Goal: Task Accomplishment & Management: Manage account settings

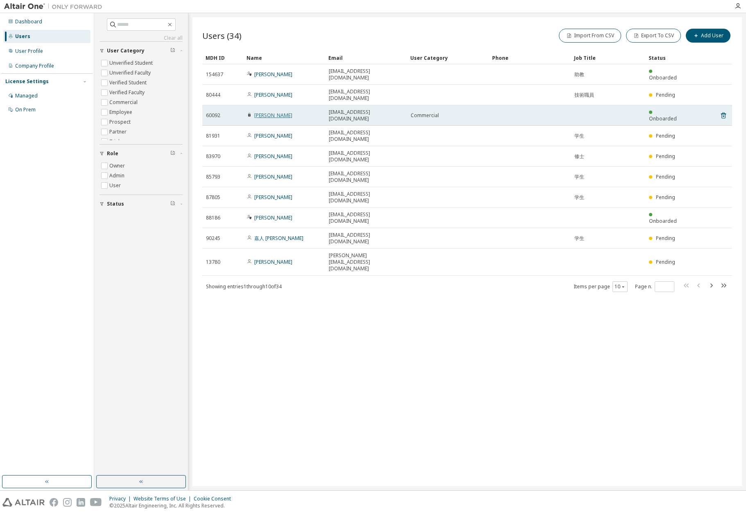
click at [277, 112] on link "Koichi Kobayashi" at bounding box center [273, 115] width 38 height 7
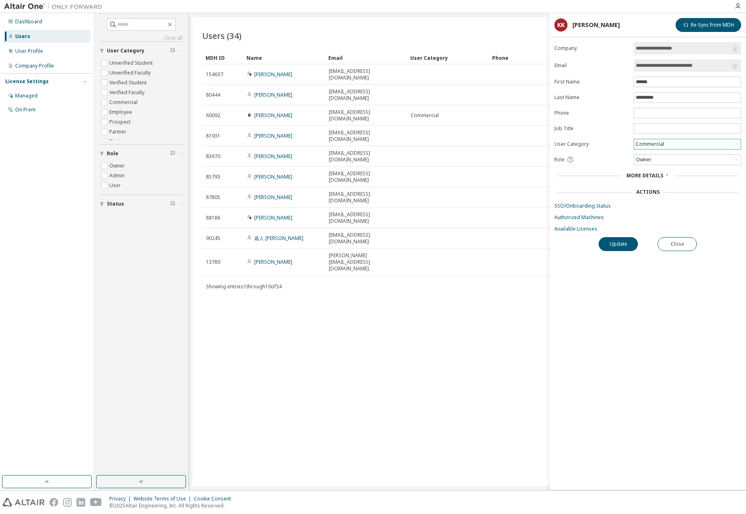
click at [736, 144] on icon at bounding box center [736, 144] width 8 height 8
click at [729, 214] on link "Authorized Machines" at bounding box center [647, 217] width 187 height 7
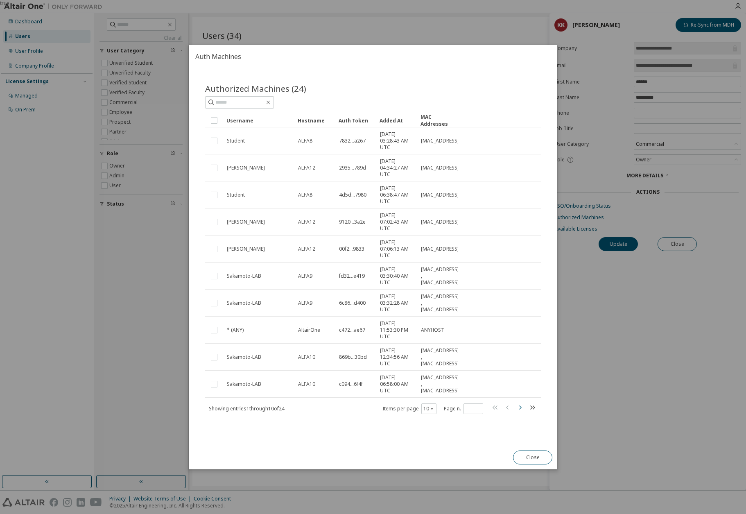
click at [521, 408] on icon "button" at bounding box center [520, 407] width 10 height 10
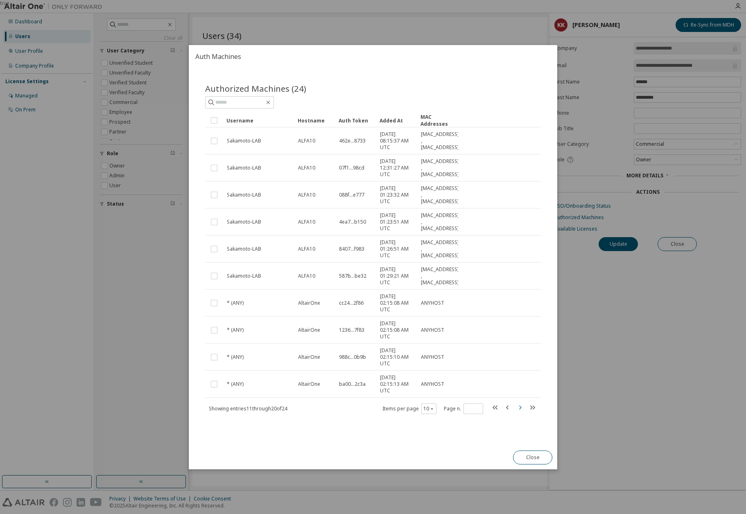
click at [519, 408] on icon "button" at bounding box center [520, 407] width 10 height 10
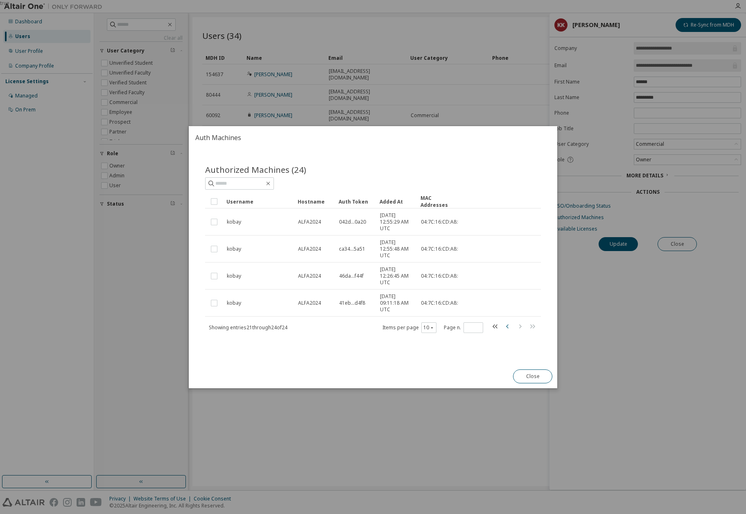
click at [507, 328] on icon "button" at bounding box center [508, 326] width 10 height 10
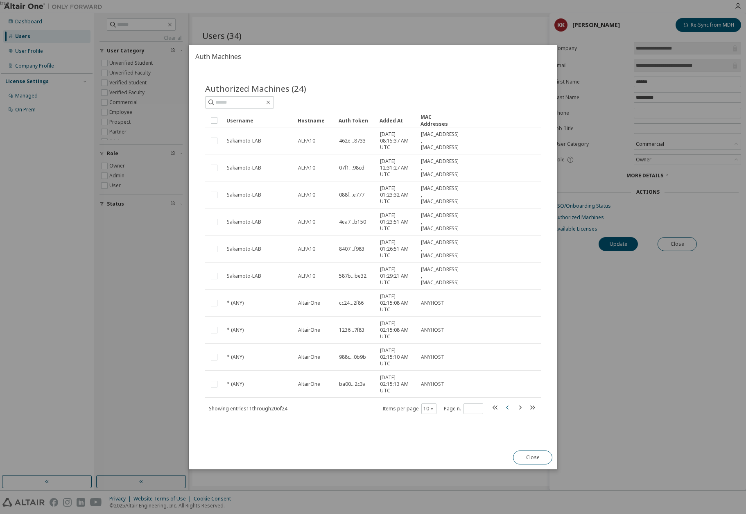
click at [507, 407] on icon "button" at bounding box center [508, 407] width 10 height 10
type input "*"
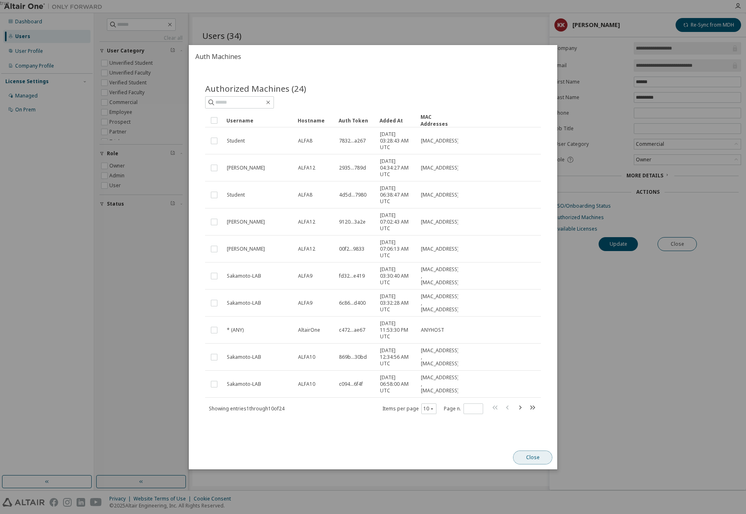
click at [530, 459] on button "Close" at bounding box center [532, 457] width 39 height 14
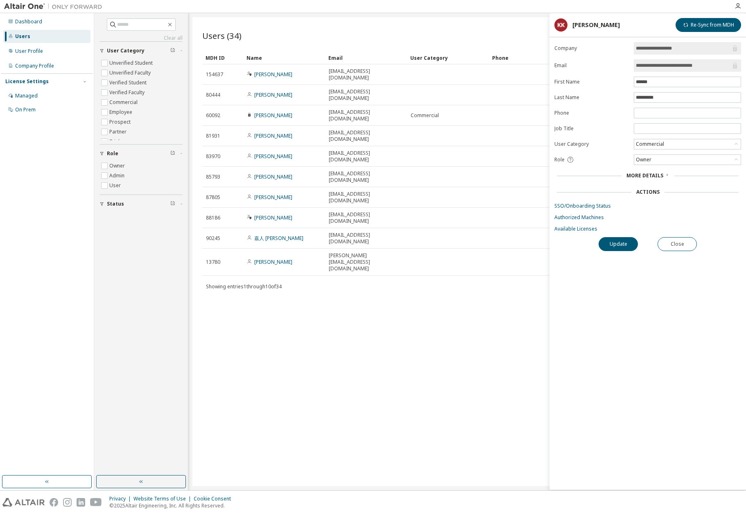
click at [662, 176] on div "More Details" at bounding box center [647, 175] width 187 height 11
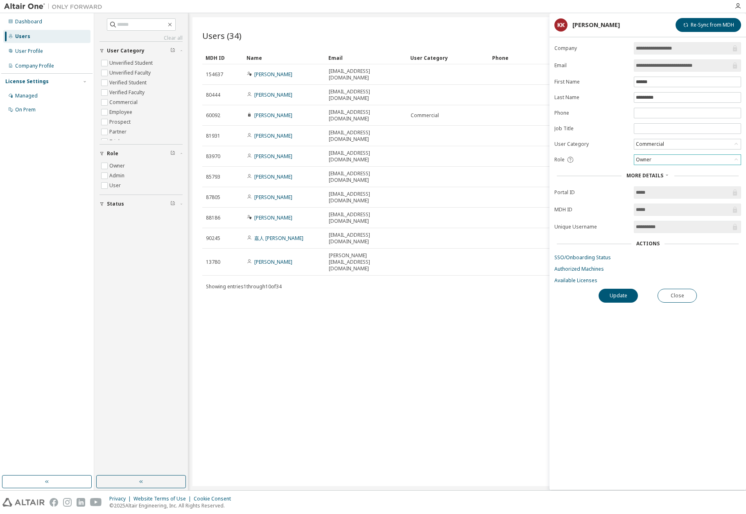
click at [739, 157] on icon at bounding box center [736, 160] width 8 height 8
click at [738, 158] on icon at bounding box center [736, 160] width 8 height 8
click at [666, 174] on icon at bounding box center [667, 174] width 2 height 1
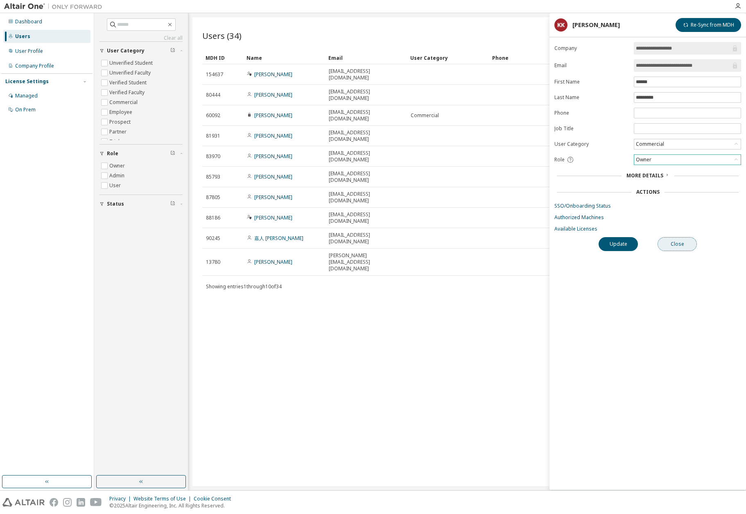
click at [673, 241] on button "Close" at bounding box center [677, 244] width 39 height 14
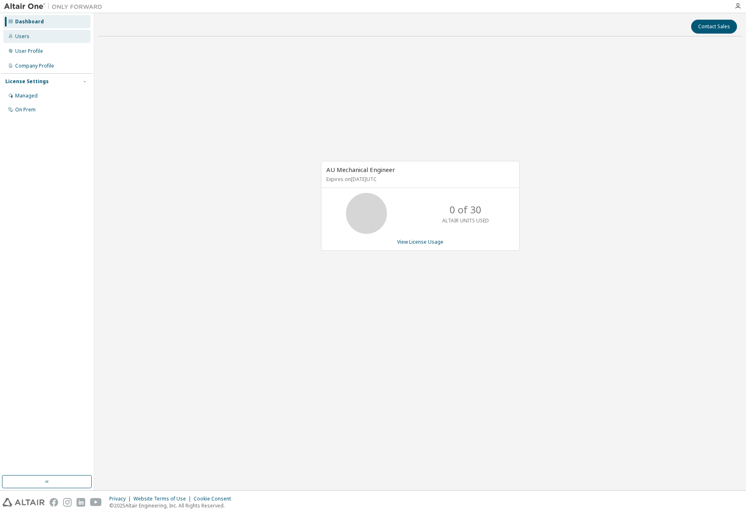
click at [26, 39] on div "Users" at bounding box center [22, 36] width 14 height 7
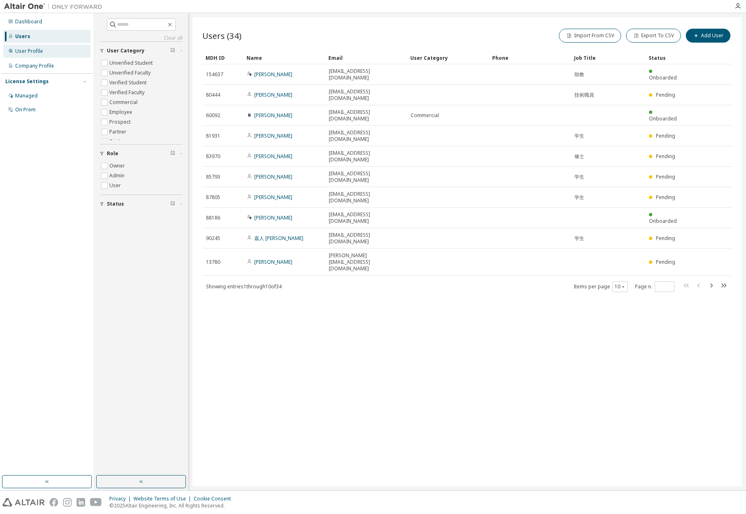
click at [27, 55] on div "User Profile" at bounding box center [46, 51] width 87 height 13
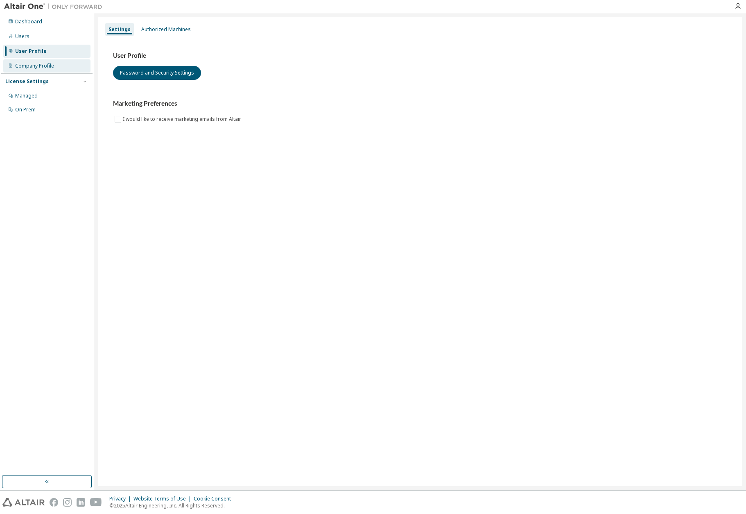
click at [28, 68] on div "Company Profile" at bounding box center [34, 66] width 39 height 7
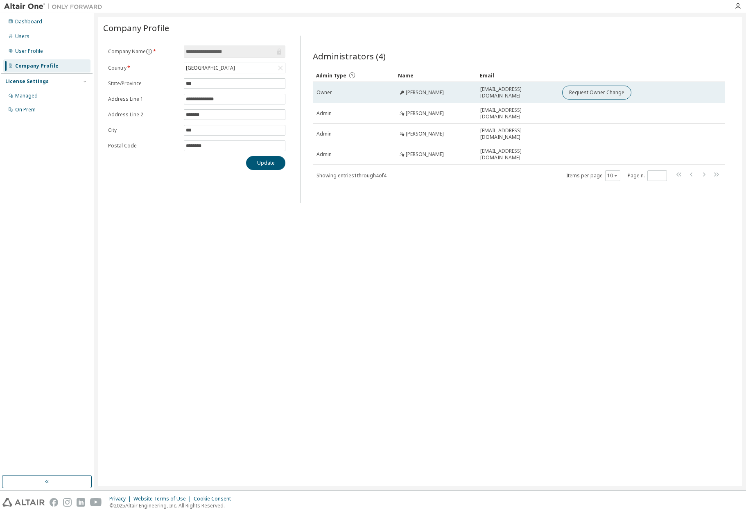
click at [433, 94] on span "Koichi Kobayashi" at bounding box center [425, 92] width 38 height 7
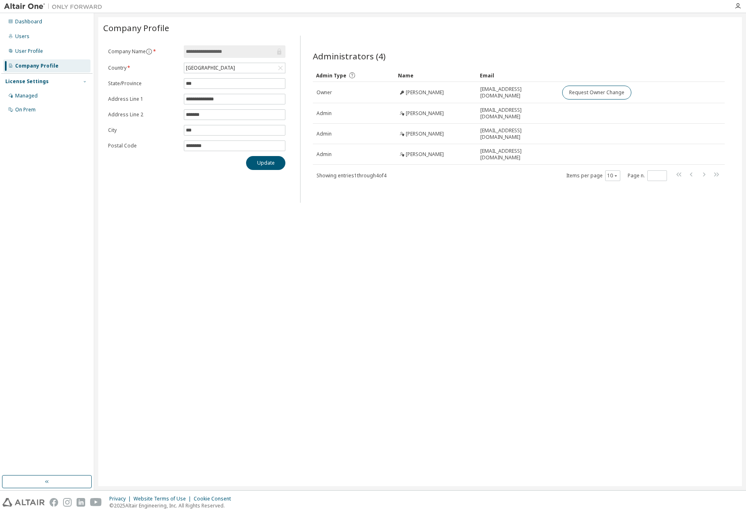
click at [86, 81] on icon "button" at bounding box center [84, 81] width 5 height 5
click at [39, 68] on div "Company Profile" at bounding box center [36, 66] width 43 height 7
click at [22, 38] on div "Users" at bounding box center [22, 36] width 14 height 7
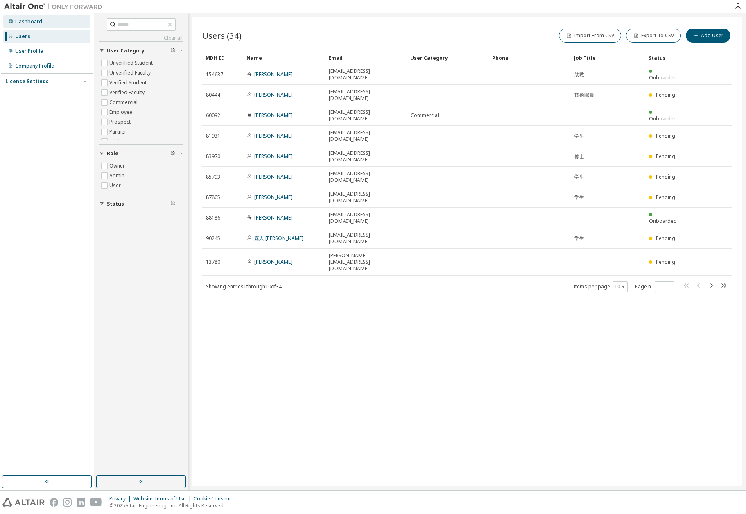
click at [27, 23] on div "Dashboard" at bounding box center [28, 21] width 27 height 7
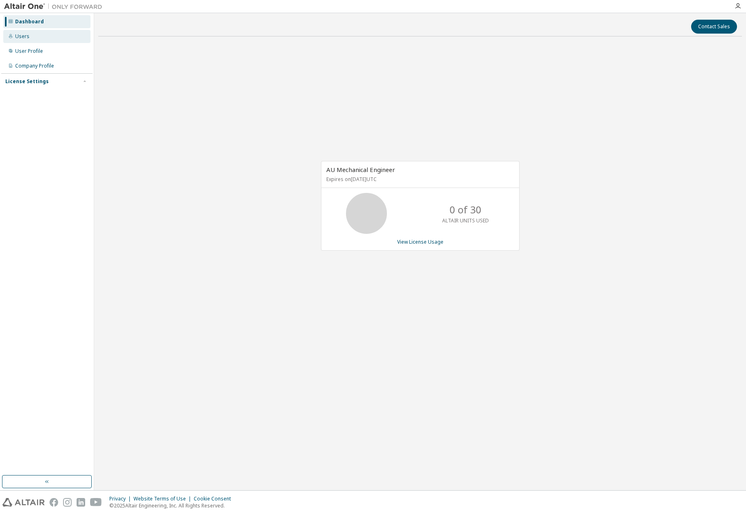
click at [27, 40] on div "Users" at bounding box center [46, 36] width 87 height 13
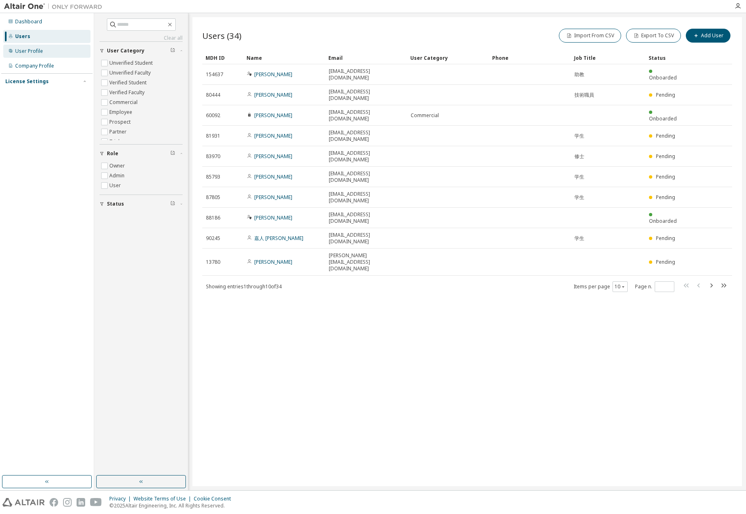
click at [25, 53] on div "User Profile" at bounding box center [29, 51] width 28 height 7
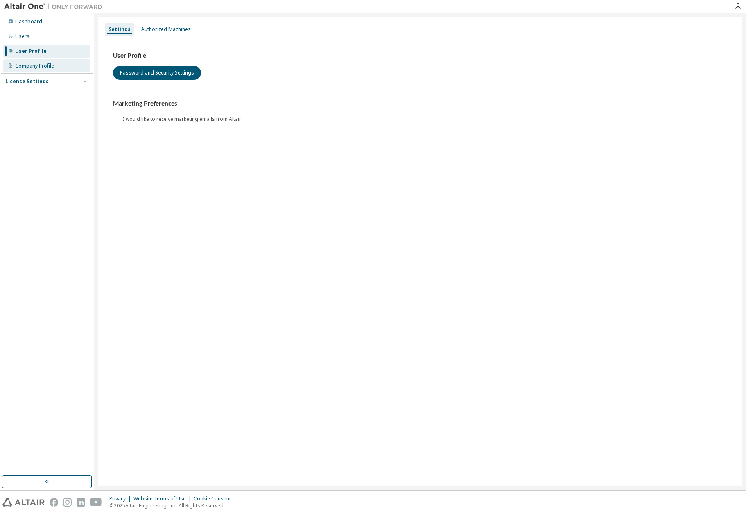
click at [34, 70] on div "Company Profile" at bounding box center [46, 65] width 87 height 13
